Goal: Information Seeking & Learning: Learn about a topic

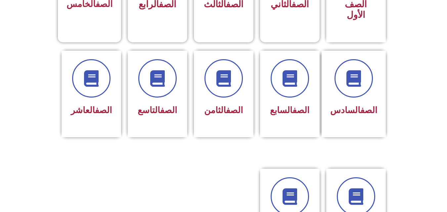
scroll to position [225, 0]
click at [363, 106] on div "الصف السادس" at bounding box center [353, 111] width 47 height 16
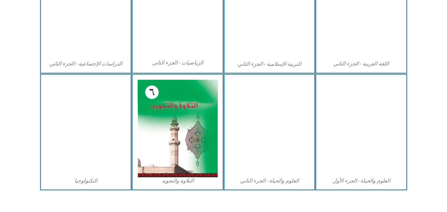
scroll to position [378, 0]
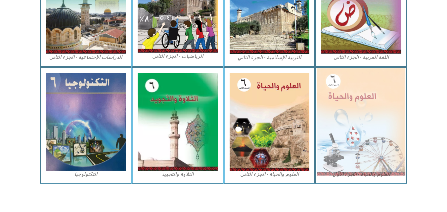
click at [341, 110] on img at bounding box center [361, 121] width 88 height 107
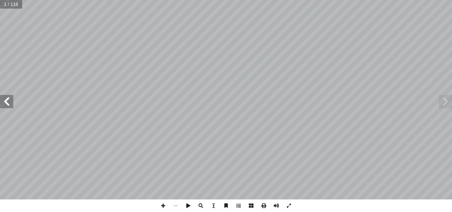
click at [4, 99] on span at bounding box center [6, 101] width 13 height 13
click at [6, 101] on span at bounding box center [6, 101] width 13 height 13
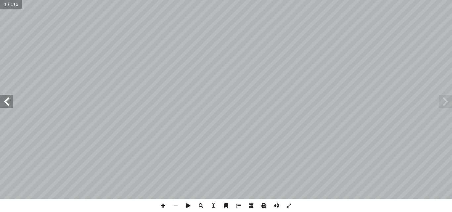
click at [6, 101] on span at bounding box center [6, 101] width 13 height 13
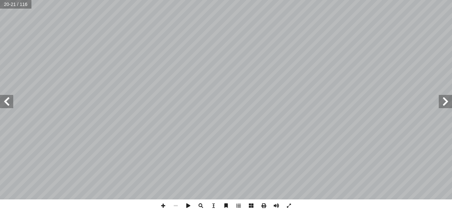
click at [10, 102] on span at bounding box center [6, 101] width 13 height 13
click at [164, 207] on span at bounding box center [163, 206] width 13 height 13
click at [169, 194] on div "١٨ ث َ بح َ أ ســبب تصنيــف بعــض ُ ــر ّ فس أ ــة � ّ لعنكبوتي � ــبكة ّ لش � …" at bounding box center [226, 106] width 452 height 212
click at [163, 208] on span at bounding box center [163, 206] width 13 height 13
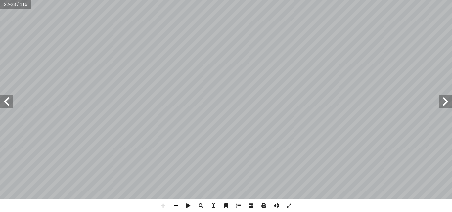
click at [175, 207] on span at bounding box center [175, 206] width 13 height 13
click at [8, 103] on span at bounding box center [6, 101] width 13 height 13
click at [167, 206] on span at bounding box center [163, 206] width 13 height 13
click at [64, 60] on html "الصفحة الرئيسية الصف الأول الصف الثاني الصف الثالث الصف الرابع الصف الخامس الصف…" at bounding box center [226, 30] width 452 height 60
click at [162, 207] on span at bounding box center [163, 206] width 13 height 13
